Goal: Task Accomplishment & Management: Use online tool/utility

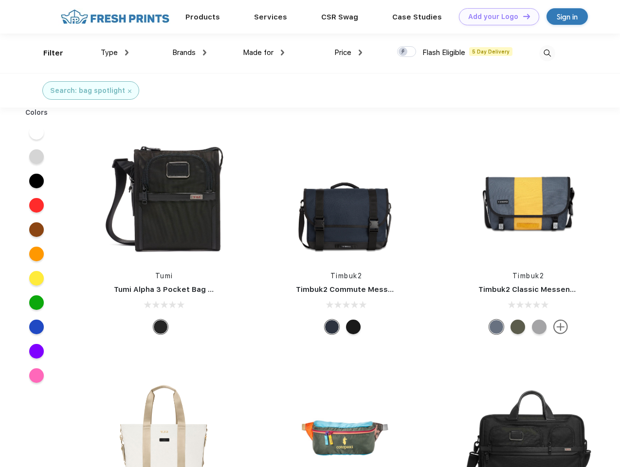
click at [495, 17] on link "Add your Logo Design Tool" at bounding box center [499, 16] width 80 height 17
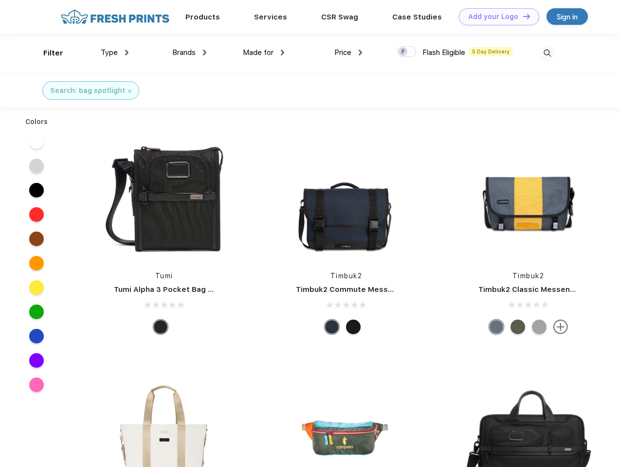
click at [0, 0] on div "Design Tool" at bounding box center [0, 0] width 0 height 0
click at [522, 16] on link "Add your Logo Design Tool" at bounding box center [499, 16] width 80 height 17
click at [47, 53] on div "Filter" at bounding box center [53, 53] width 20 height 11
click at [115, 53] on span "Type" at bounding box center [109, 52] width 17 height 9
click at [189, 53] on span "Brands" at bounding box center [183, 52] width 23 height 9
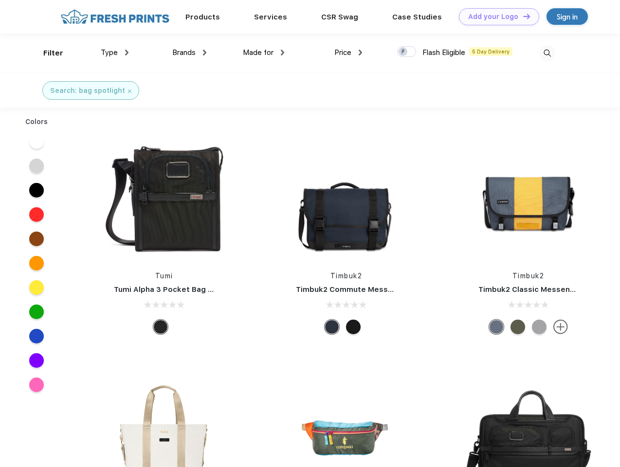
click at [264, 53] on span "Made for" at bounding box center [258, 52] width 31 height 9
click at [348, 53] on span "Price" at bounding box center [342, 52] width 17 height 9
click at [407, 52] on div at bounding box center [406, 51] width 19 height 11
click at [403, 52] on input "checkbox" at bounding box center [400, 49] width 6 height 6
click at [547, 53] on img at bounding box center [547, 53] width 16 height 16
